Goal: Task Accomplishment & Management: Complete application form

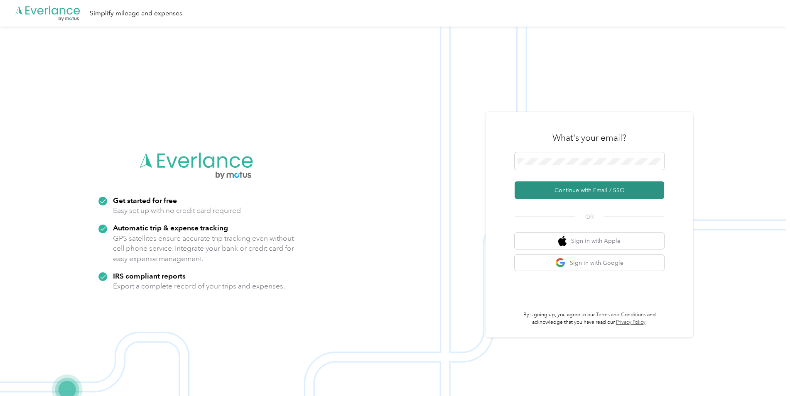
click at [611, 196] on button "Continue with Email / SSO" at bounding box center [588, 189] width 149 height 17
click at [591, 194] on button "Continue with Email / SSO" at bounding box center [588, 189] width 149 height 17
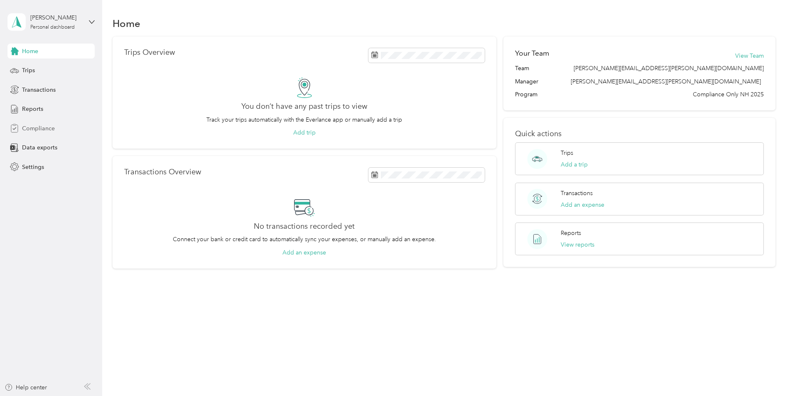
click at [28, 129] on span "Compliance" at bounding box center [38, 128] width 33 height 9
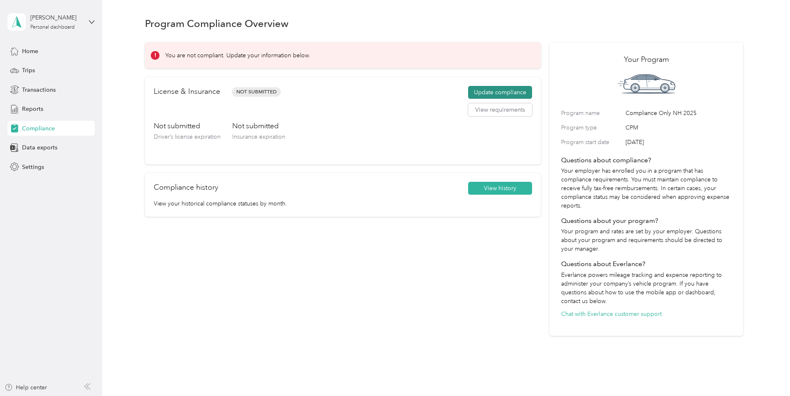
click at [511, 93] on button "Update compliance" at bounding box center [500, 92] width 64 height 13
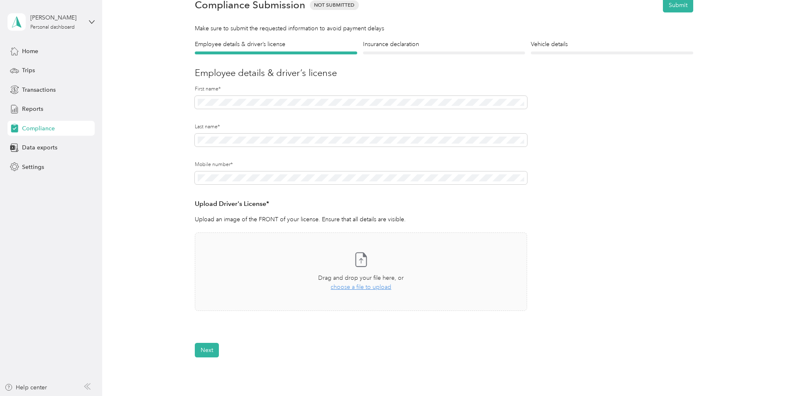
scroll to position [42, 0]
click at [350, 286] on span "choose a file to upload" at bounding box center [360, 286] width 61 height 7
